Goal: Information Seeking & Learning: Learn about a topic

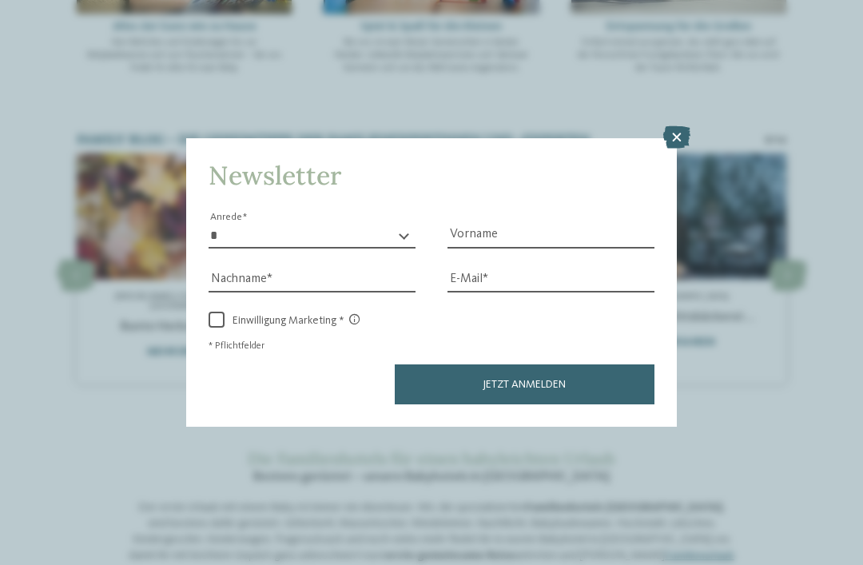
scroll to position [831, 0]
click at [678, 126] on icon at bounding box center [676, 137] width 27 height 22
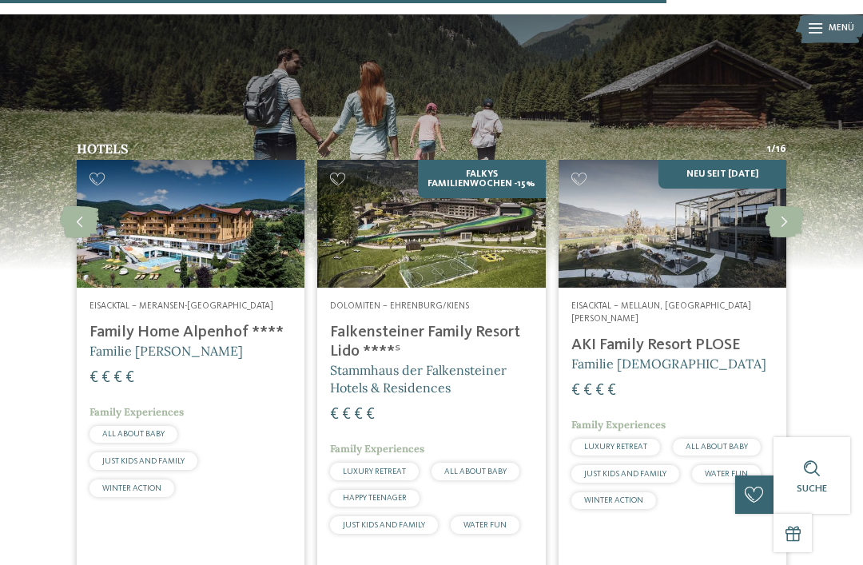
scroll to position [2118, 0]
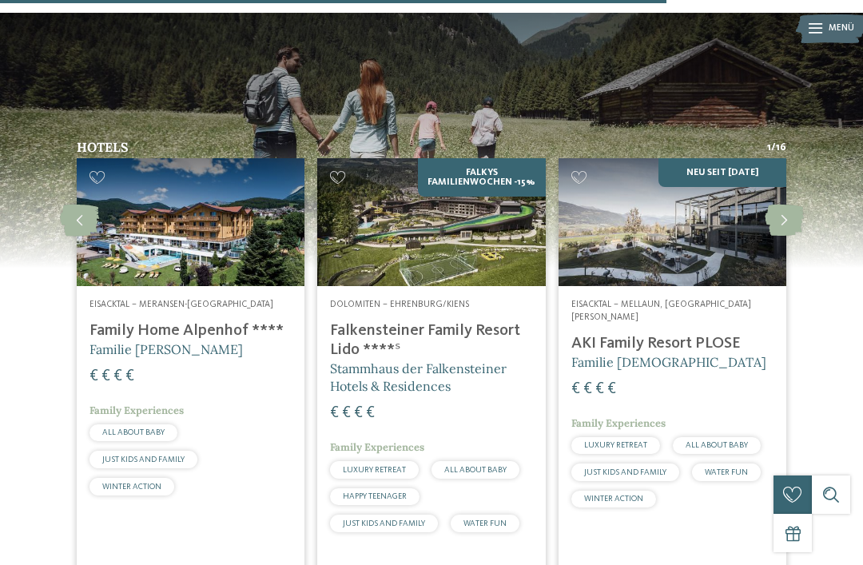
click at [711, 334] on h4 "AKI Family Resort PLOSE" at bounding box center [673, 343] width 202 height 19
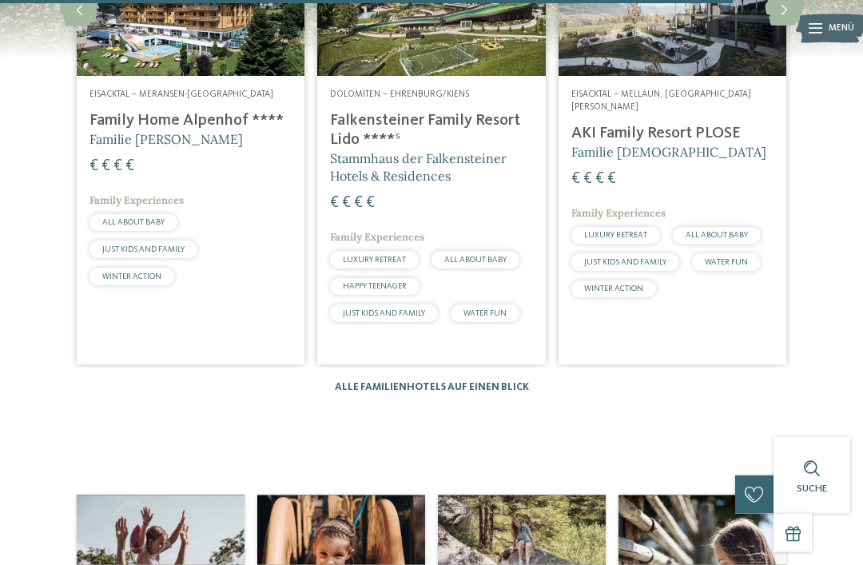
scroll to position [2329, 0]
click at [488, 381] on link "Alle Familienhotels auf einen Blick" at bounding box center [432, 386] width 194 height 10
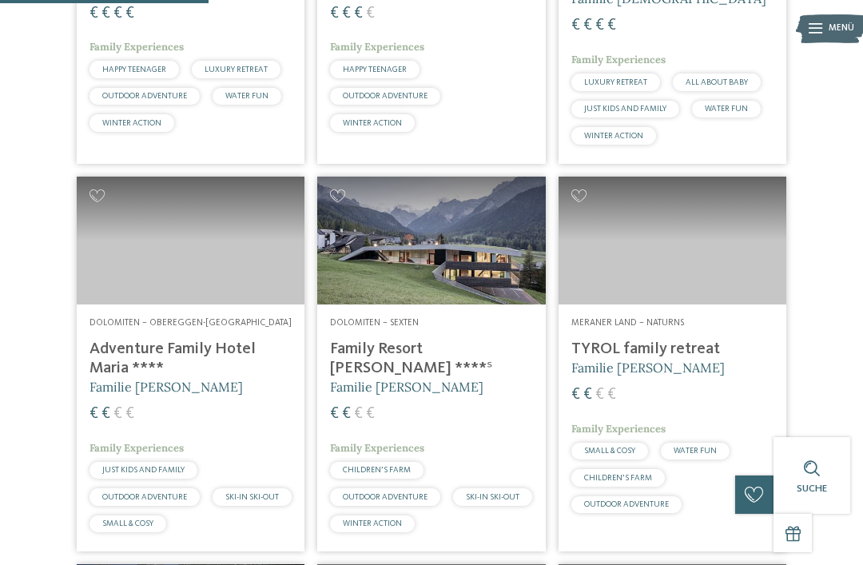
scroll to position [1031, 0]
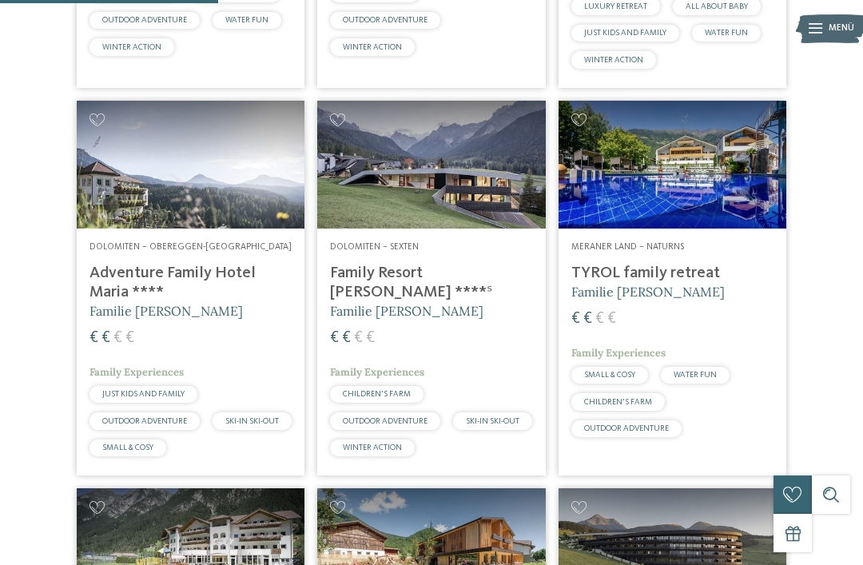
click at [432, 302] on h4 "Family Resort [PERSON_NAME] ****ˢ" at bounding box center [431, 283] width 202 height 38
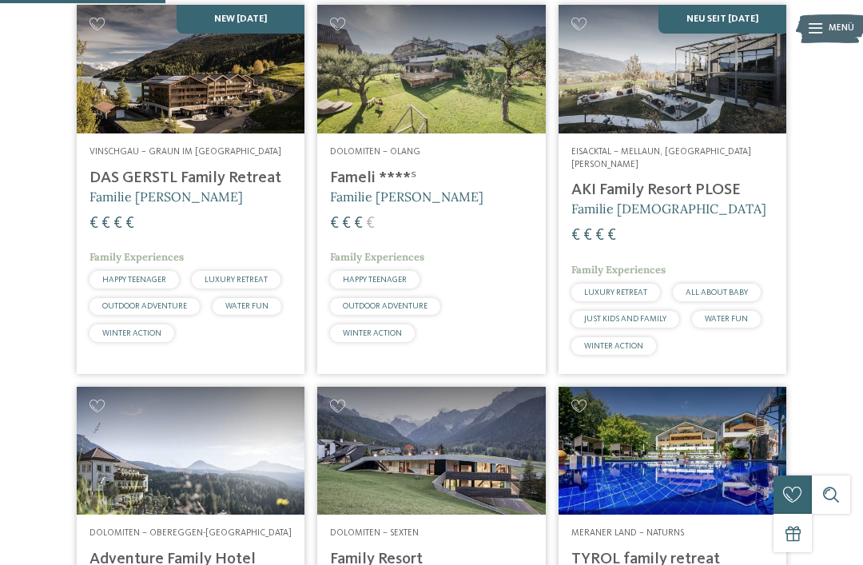
scroll to position [675, 0]
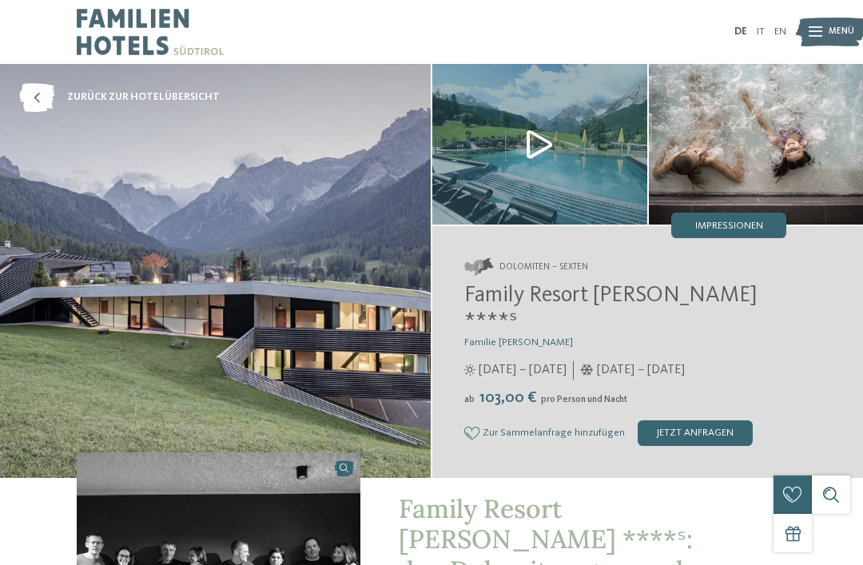
click at [307, 330] on img at bounding box center [215, 271] width 431 height 414
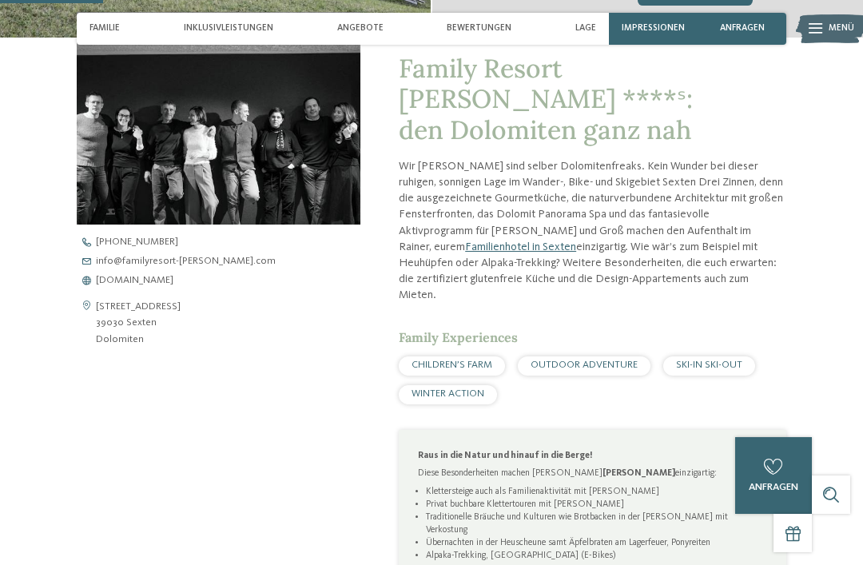
scroll to position [383, 0]
